Goal: Task Accomplishment & Management: Use online tool/utility

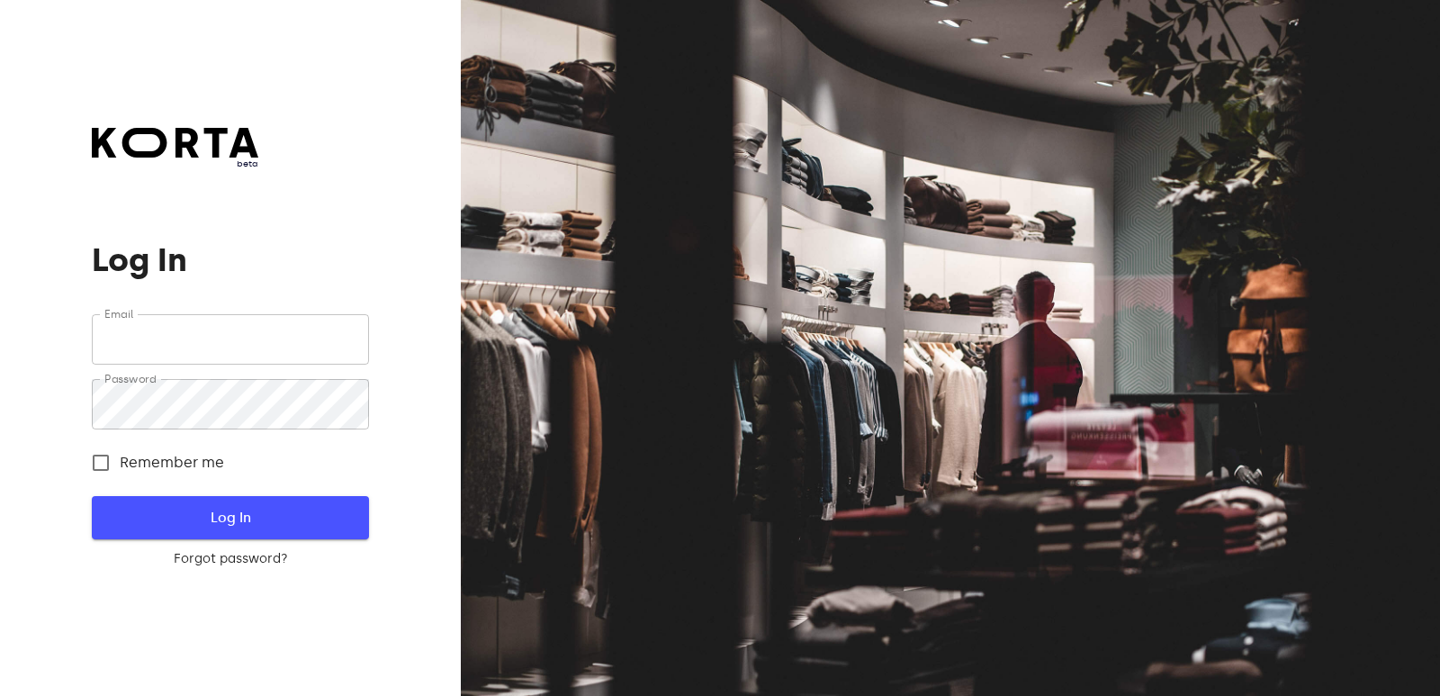
type input "[EMAIL_ADDRESS][DOMAIN_NAME]"
click at [237, 509] on span "Log In" at bounding box center [230, 517] width 219 height 23
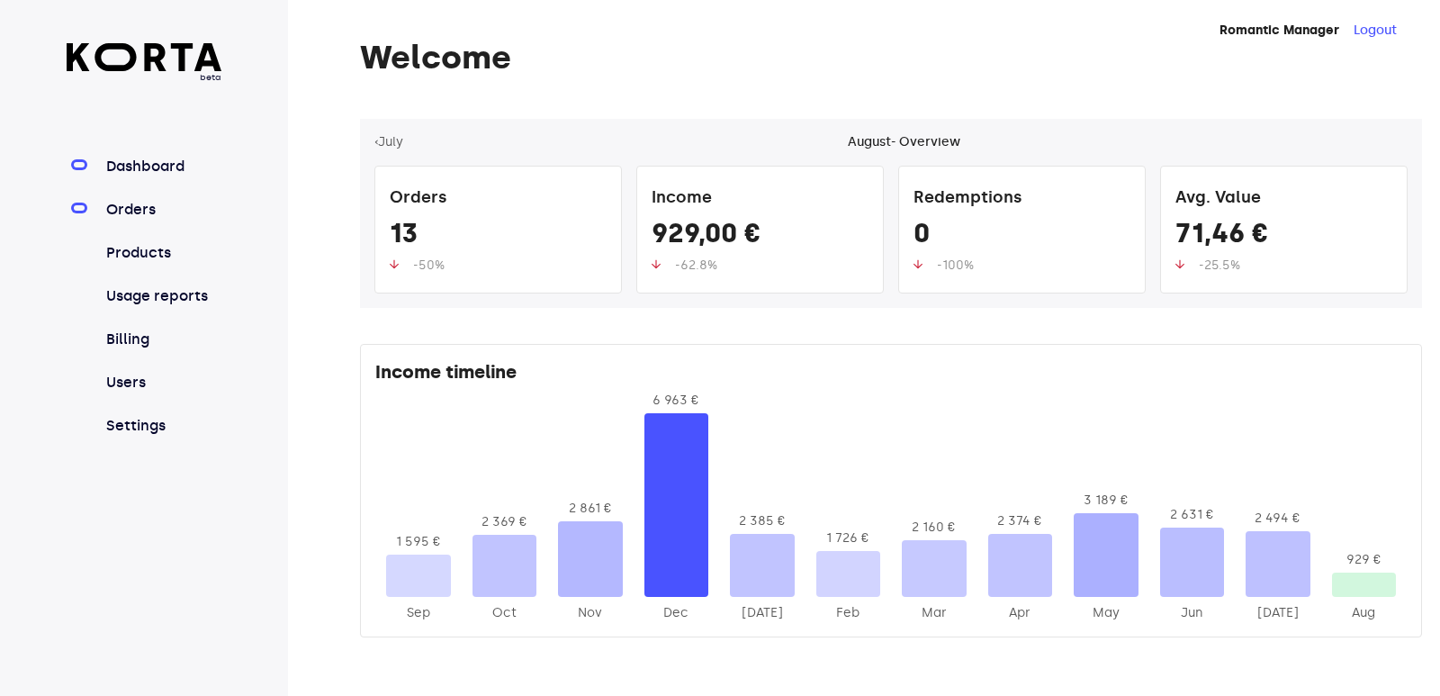
click at [140, 206] on link "Orders" at bounding box center [163, 210] width 120 height 22
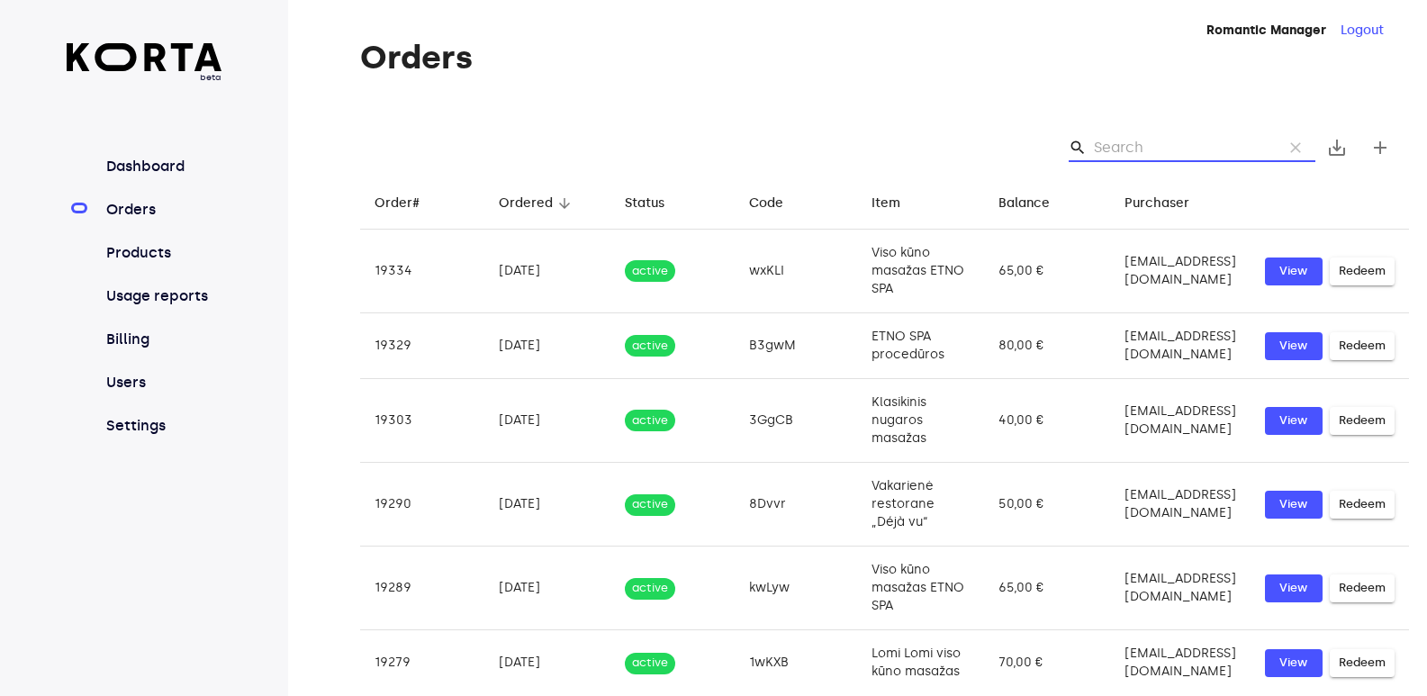
click at [1107, 144] on input "Search" at bounding box center [1181, 147] width 175 height 29
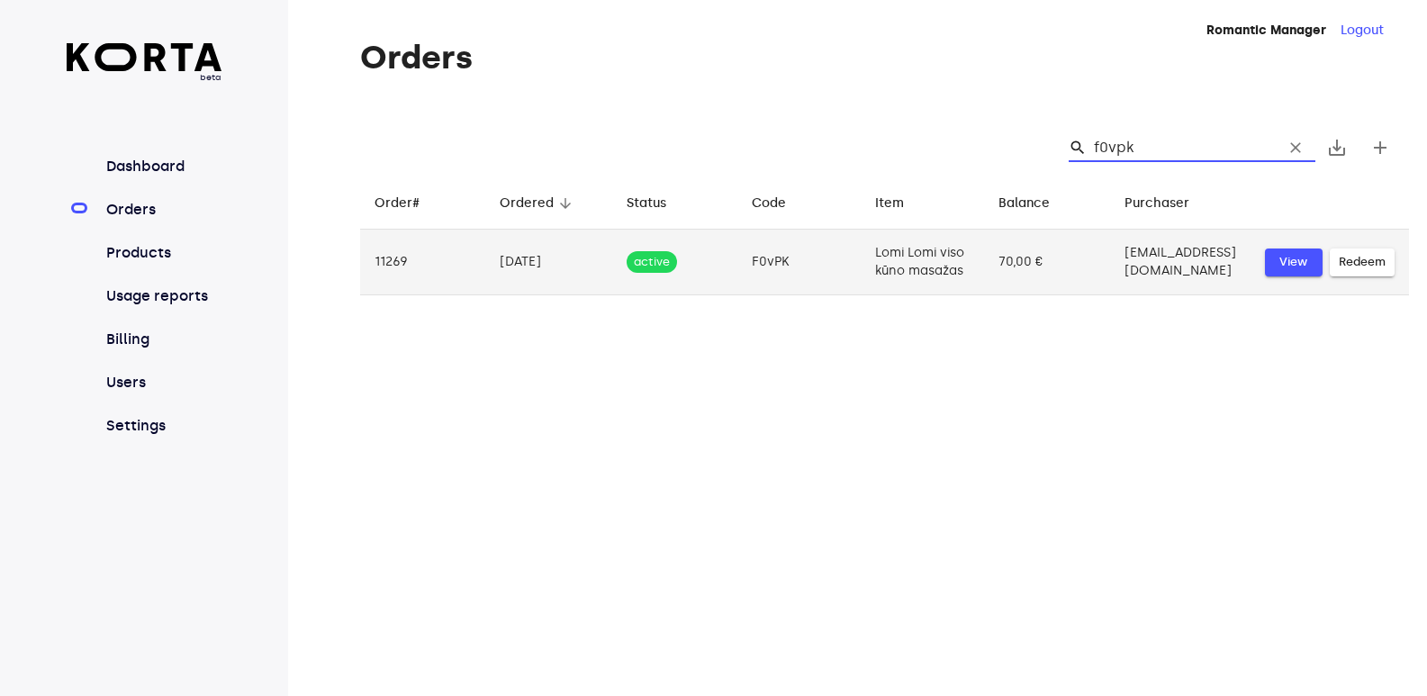
type input "f0vpk"
click at [1294, 254] on span "View" at bounding box center [1294, 262] width 40 height 21
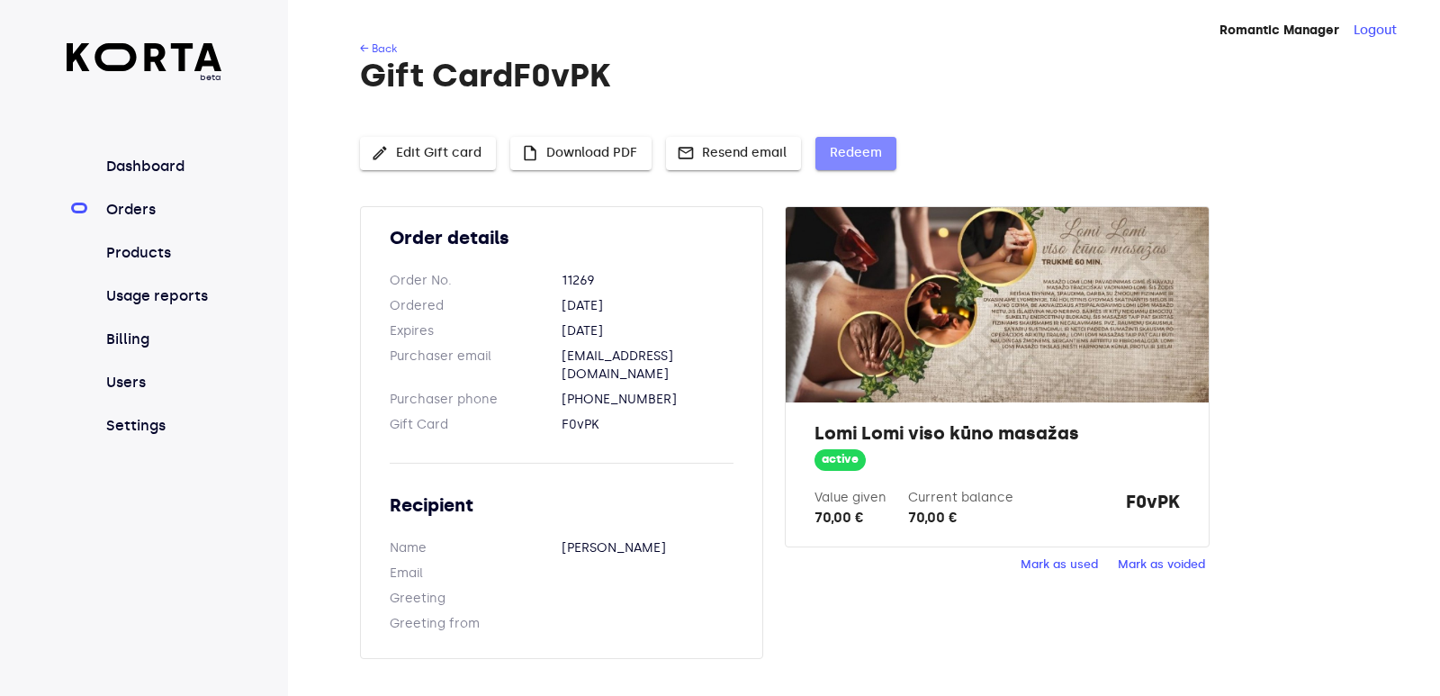
click at [848, 156] on span "Redeem" at bounding box center [856, 153] width 52 height 23
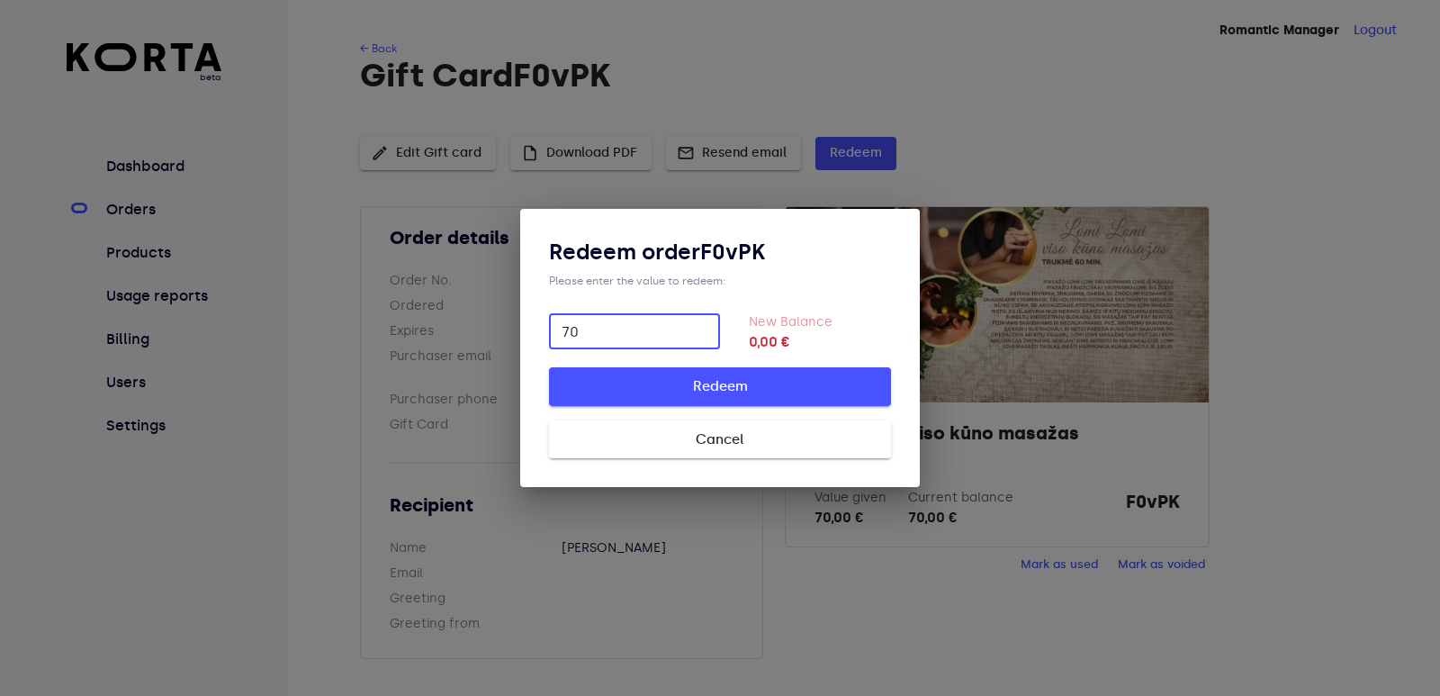
type input "70"
click at [801, 378] on span "Redeem" at bounding box center [720, 386] width 284 height 23
